Goal: Communication & Community: Answer question/provide support

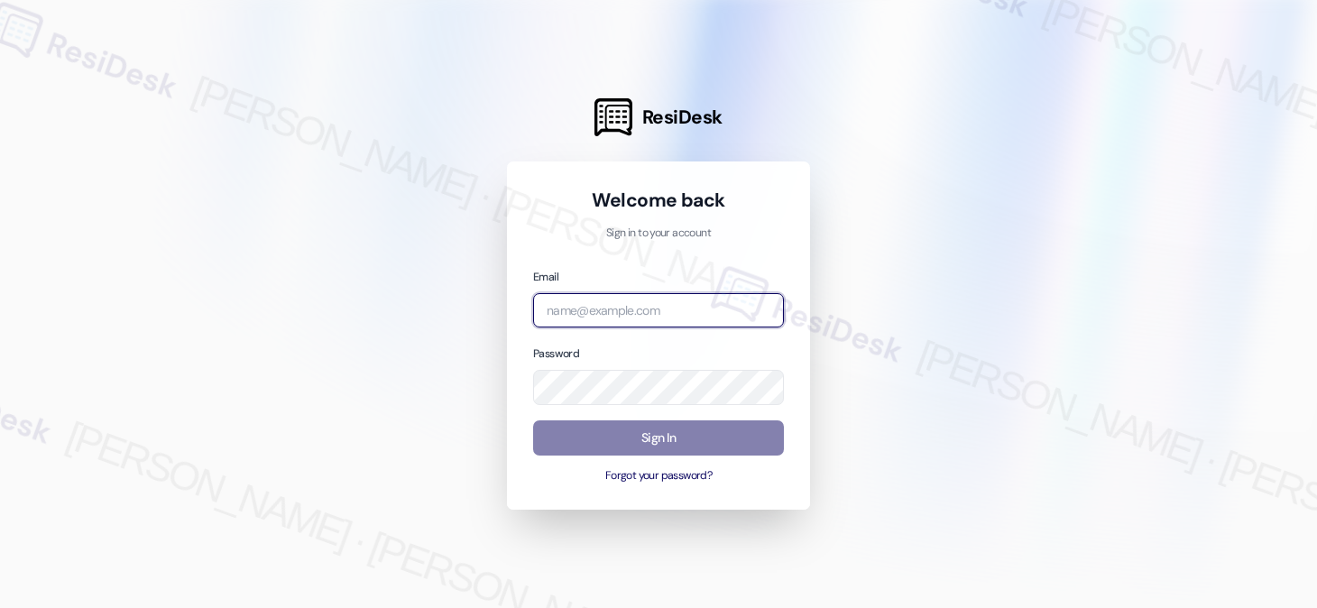
click at [603, 298] on input "email" at bounding box center [658, 310] width 251 height 35
type input "y"
type input "automated-surveys-tdc_management-[PERSON_NAME].[PERSON_NAME]@tdc_[DOMAIN_NAME]"
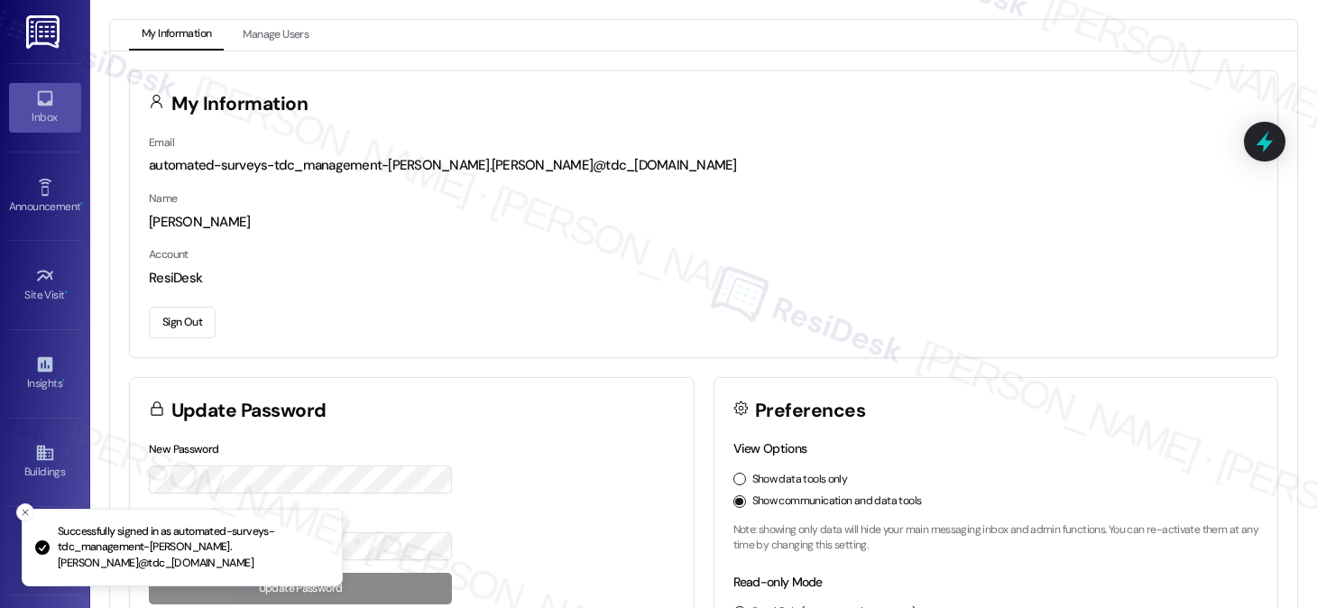
click at [44, 93] on icon at bounding box center [45, 98] width 20 height 20
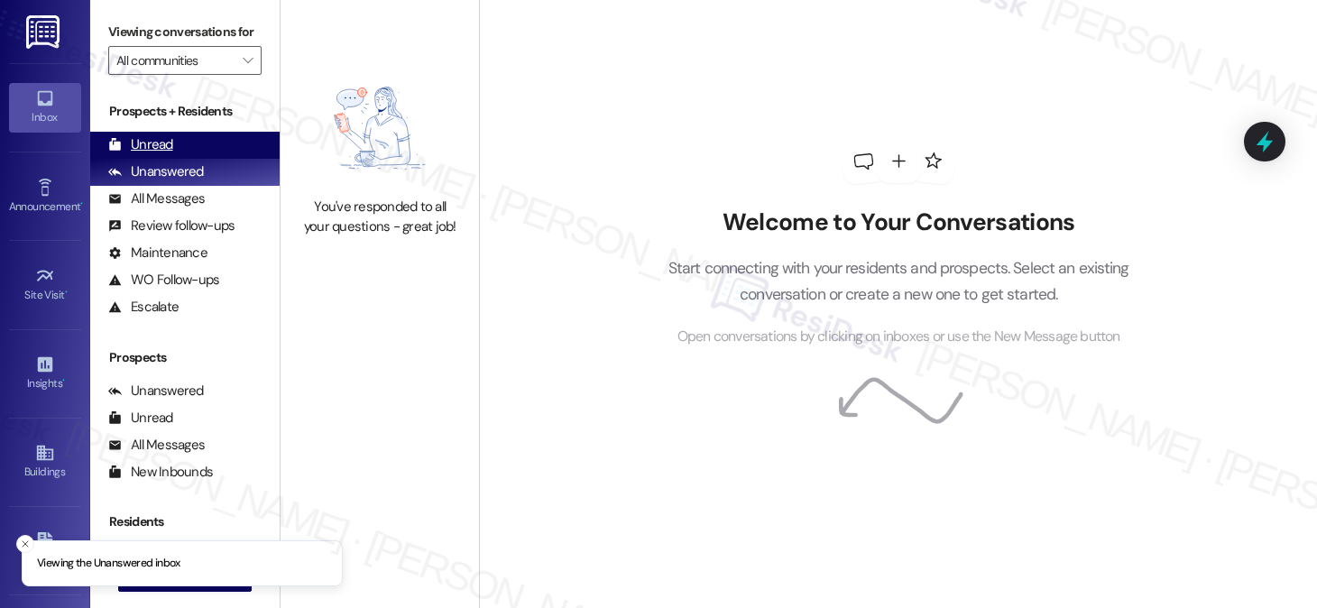
click at [162, 154] on div "Unread" at bounding box center [140, 144] width 65 height 19
